Goal: Task Accomplishment & Management: Manage account settings

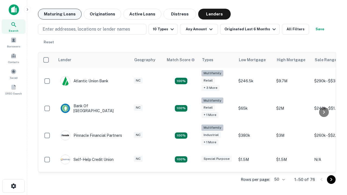
click at [60, 14] on button "Maturing Loans" at bounding box center [60, 14] width 44 height 11
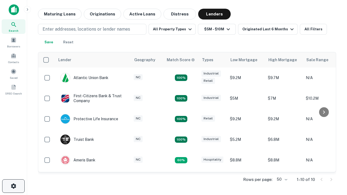
click at [13, 186] on icon "button" at bounding box center [13, 186] width 7 height 7
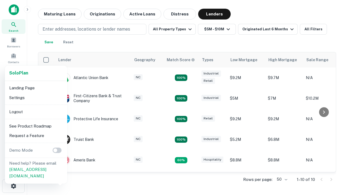
click at [36, 112] on li "Logout" at bounding box center [36, 112] width 58 height 10
